Goal: Task Accomplishment & Management: Manage account settings

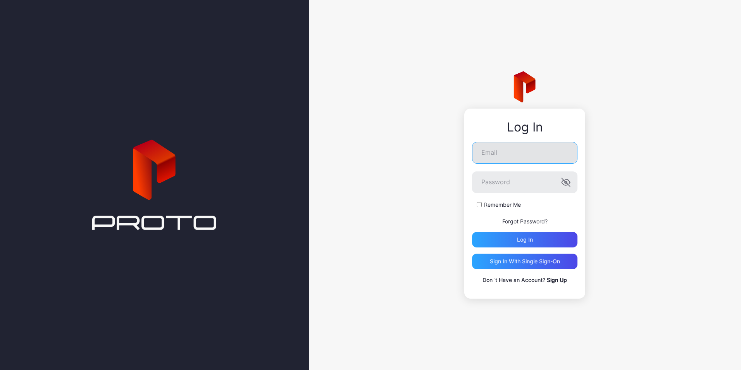
click at [498, 155] on input "Email" at bounding box center [524, 153] width 105 height 22
type input "**********"
click at [488, 205] on label "Remember Me" at bounding box center [502, 205] width 37 height 8
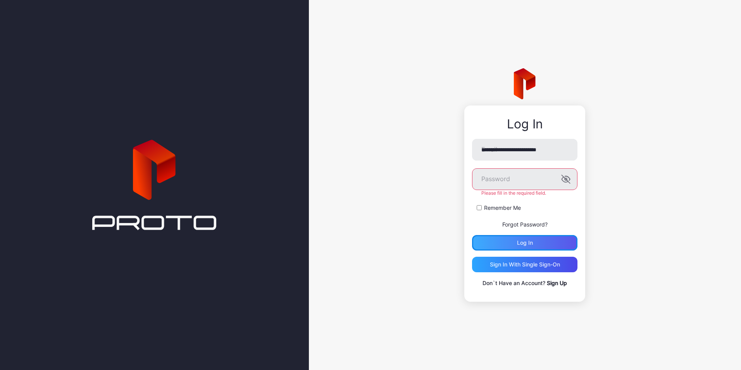
click at [520, 238] on div "Log in" at bounding box center [524, 242] width 105 height 15
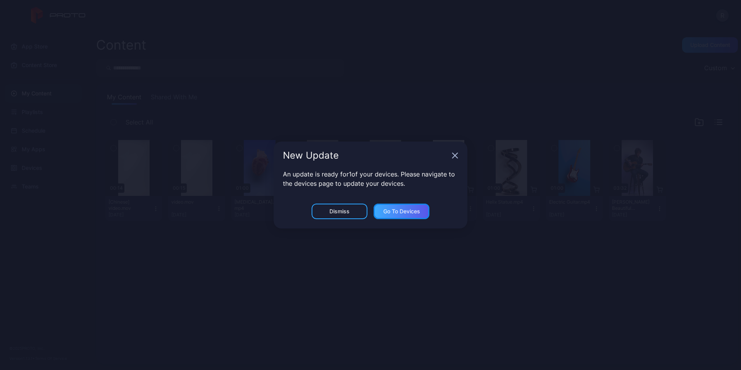
click at [391, 216] on div "Go to devices" at bounding box center [402, 210] width 56 height 15
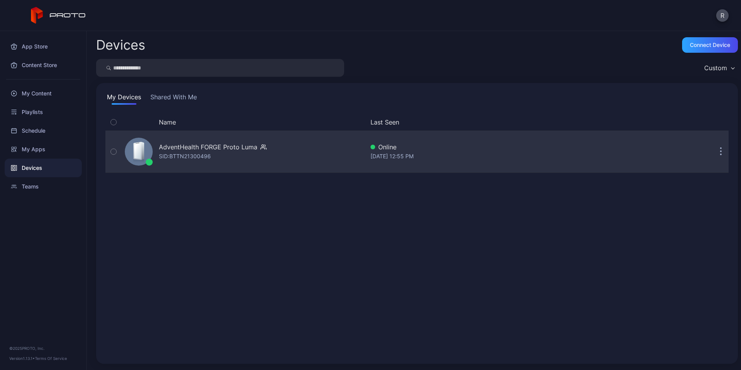
click at [116, 152] on icon "button" at bounding box center [113, 151] width 5 height 9
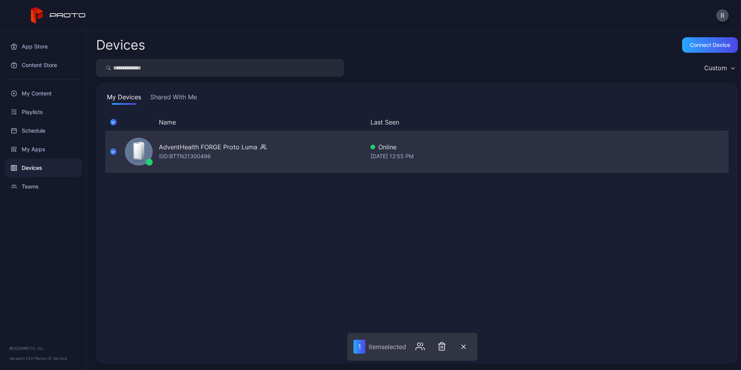
click at [460, 143] on div "Online" at bounding box center [500, 146] width 260 height 9
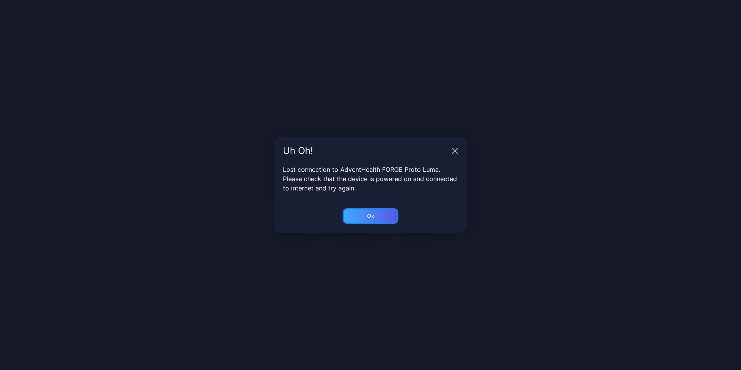
click at [375, 214] on div "Ok" at bounding box center [371, 215] width 56 height 15
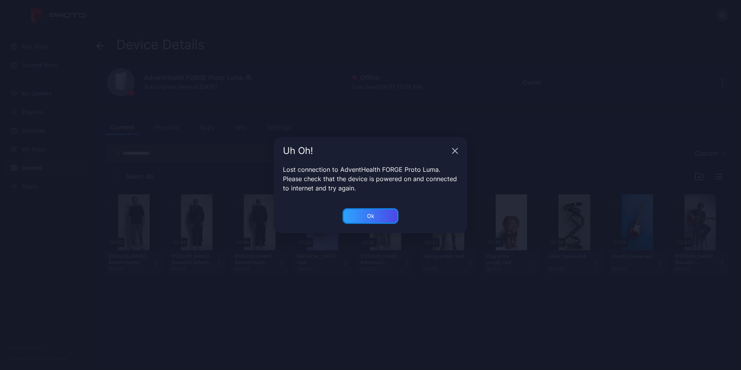
click at [375, 214] on div "Ok" at bounding box center [371, 215] width 56 height 15
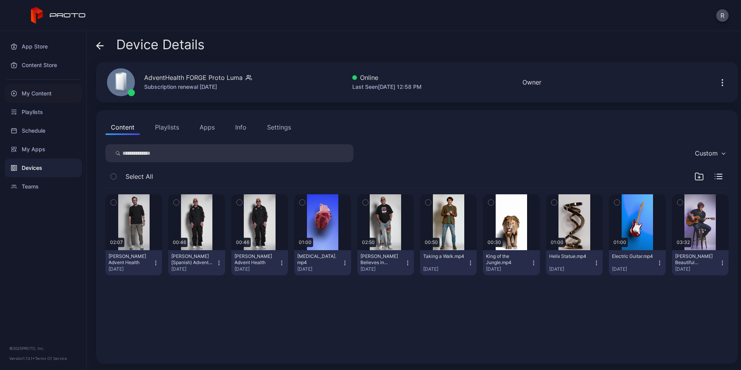
click at [44, 93] on div "My Content" at bounding box center [43, 93] width 77 height 19
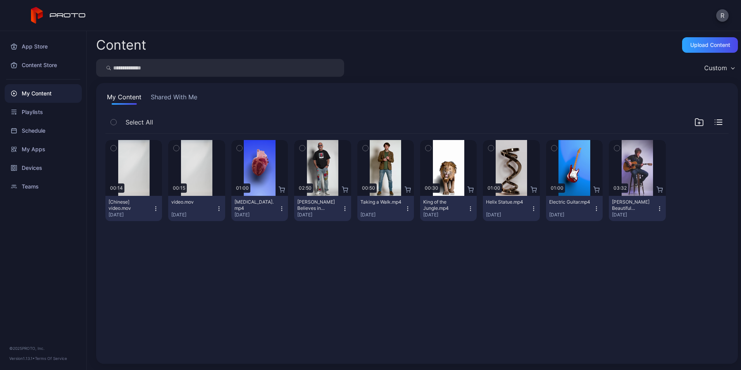
click at [170, 103] on button "Shared With Me" at bounding box center [174, 98] width 50 height 12
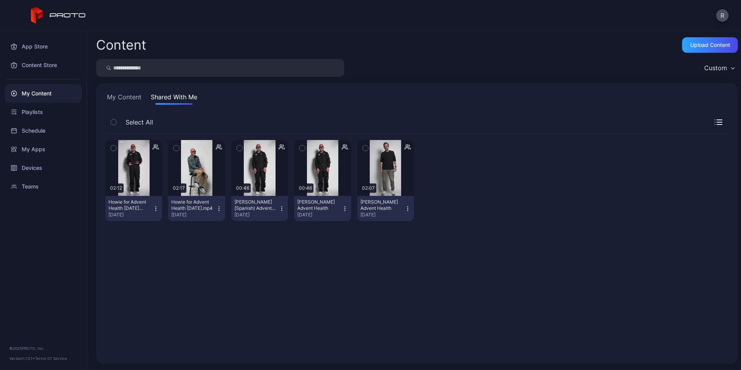
click at [176, 154] on button "button" at bounding box center [176, 148] width 16 height 16
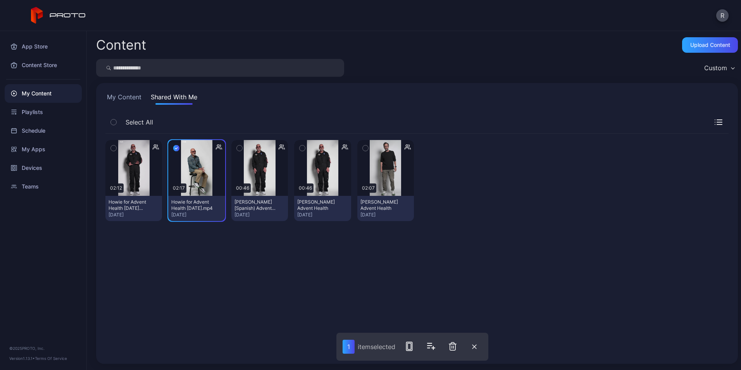
click at [112, 147] on icon "button" at bounding box center [113, 148] width 5 height 9
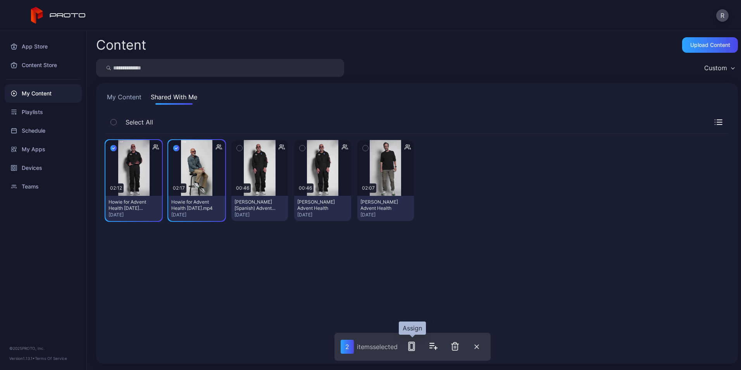
click at [409, 341] on icon "button" at bounding box center [411, 345] width 9 height 9
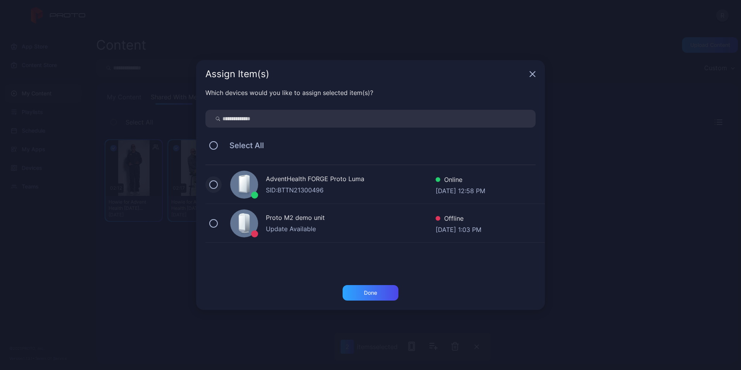
click at [216, 184] on button at bounding box center [213, 184] width 9 height 9
click at [372, 294] on div "Done" at bounding box center [370, 292] width 13 height 6
